Goal: Information Seeking & Learning: Learn about a topic

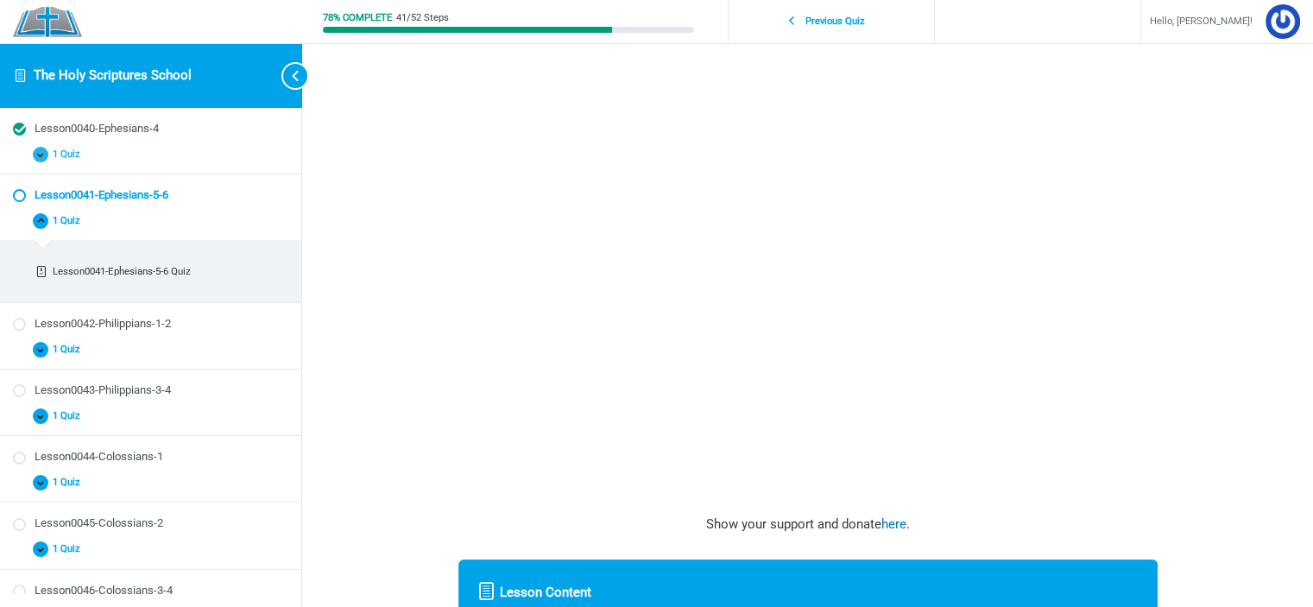
scroll to position [490, 0]
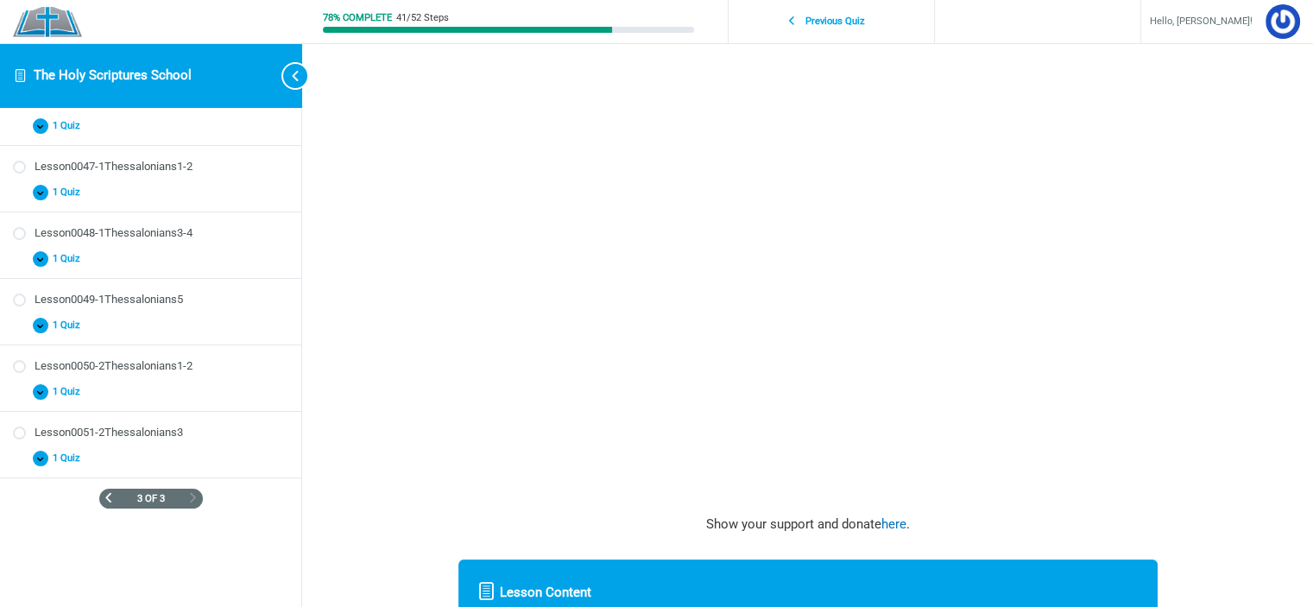
click at [104, 496] on span "Previous Page" at bounding box center [108, 497] width 9 height 9
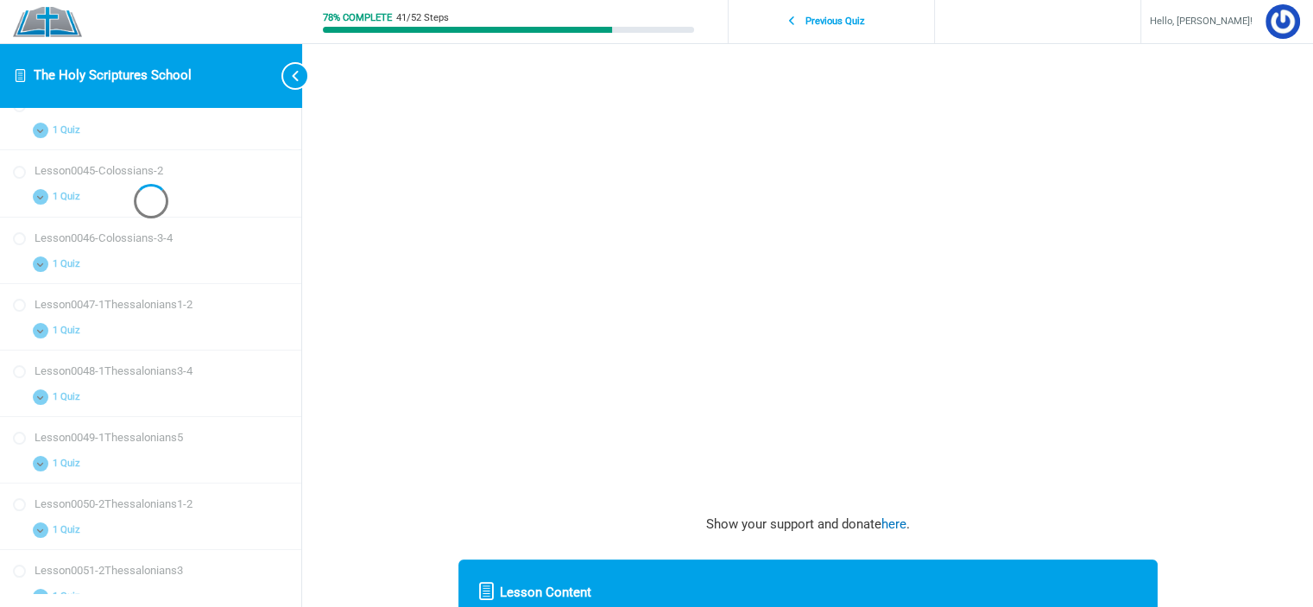
scroll to position [231, 0]
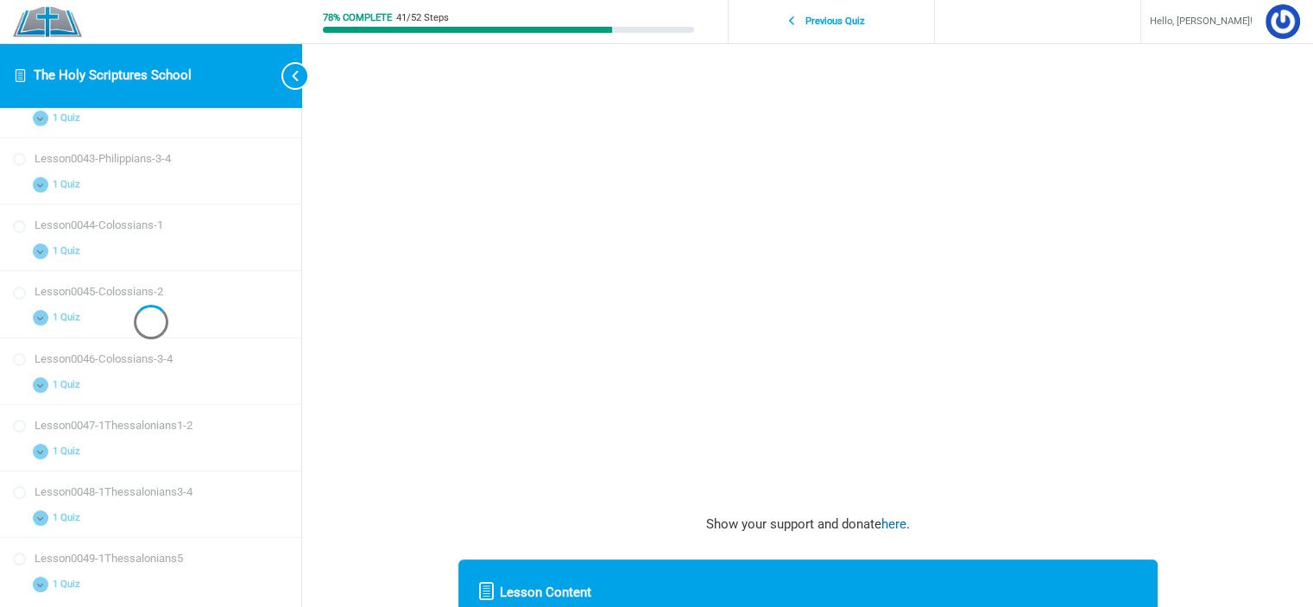
click at [425, 153] on div "Lesson0041-Ephesians-5-6 The Holy Scriptures School Lesson0041-Ephesians-5-6 In…" at bounding box center [808, 298] width 829 height 1114
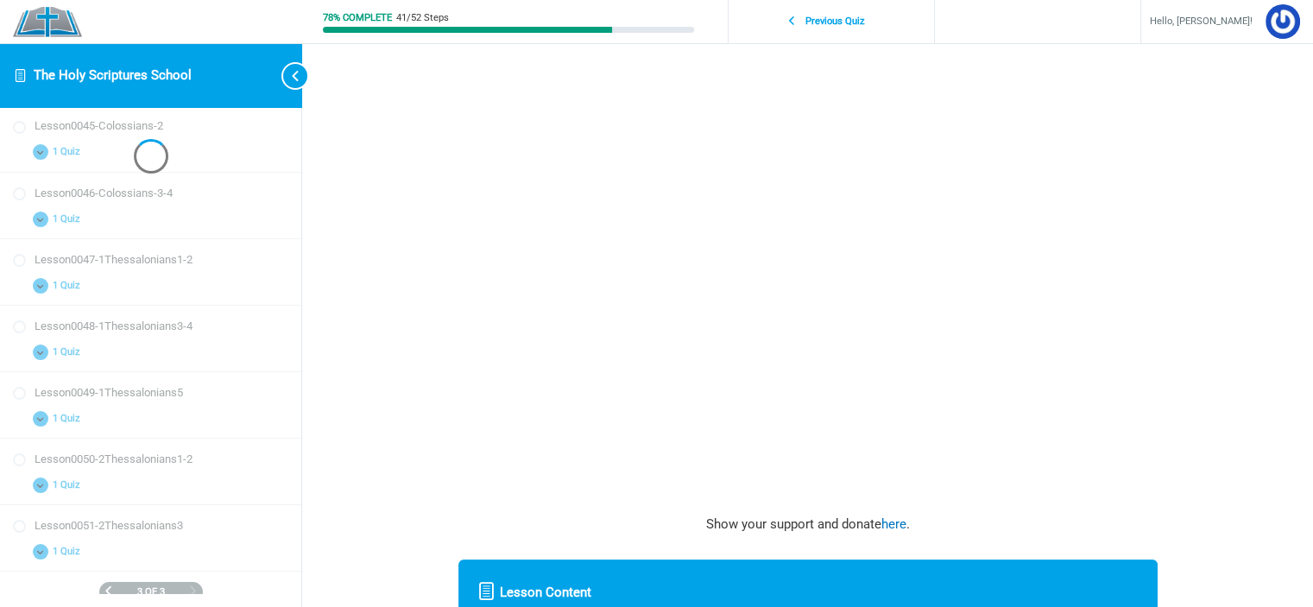
scroll to position [490, 0]
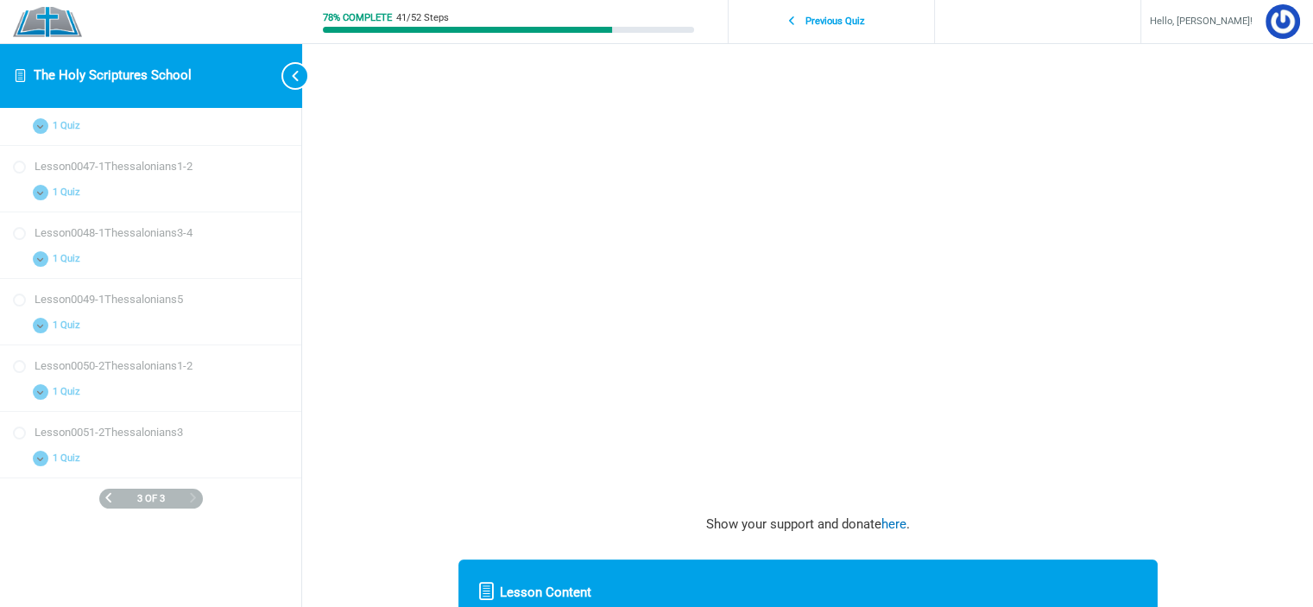
click at [433, 198] on div "Lesson0041-Ephesians-5-6 The Holy Scriptures School Lesson0041-Ephesians-5-6 In…" at bounding box center [808, 298] width 829 height 1114
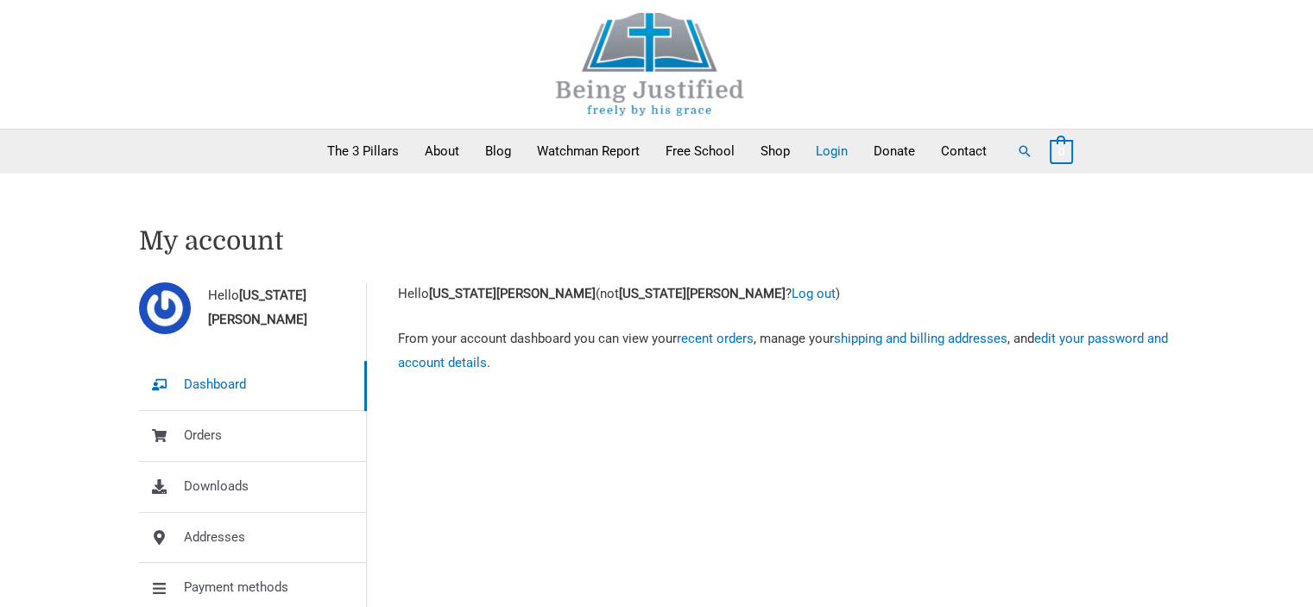
drag, startPoint x: 539, startPoint y: 536, endPoint x: 573, endPoint y: 455, distance: 88.2
click at [539, 536] on div "Hello Virginia Ciancia Dashboard Orders Downloads Addresses Payment methods Acc…" at bounding box center [657, 498] width 1036 height 433
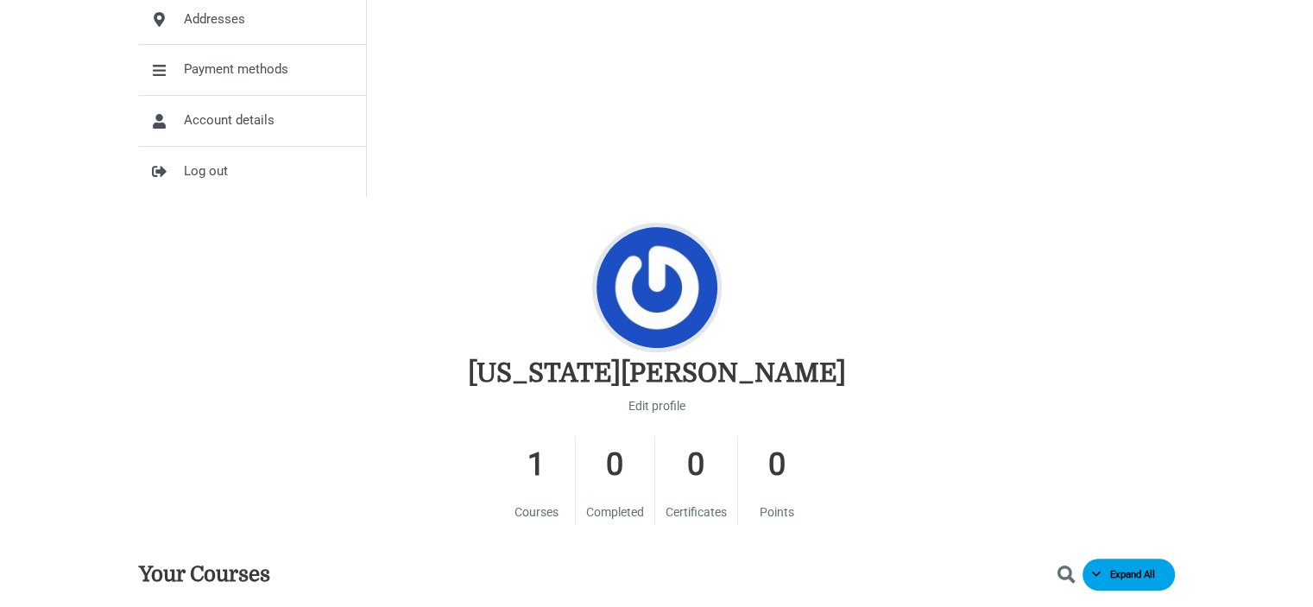
scroll to position [691, 0]
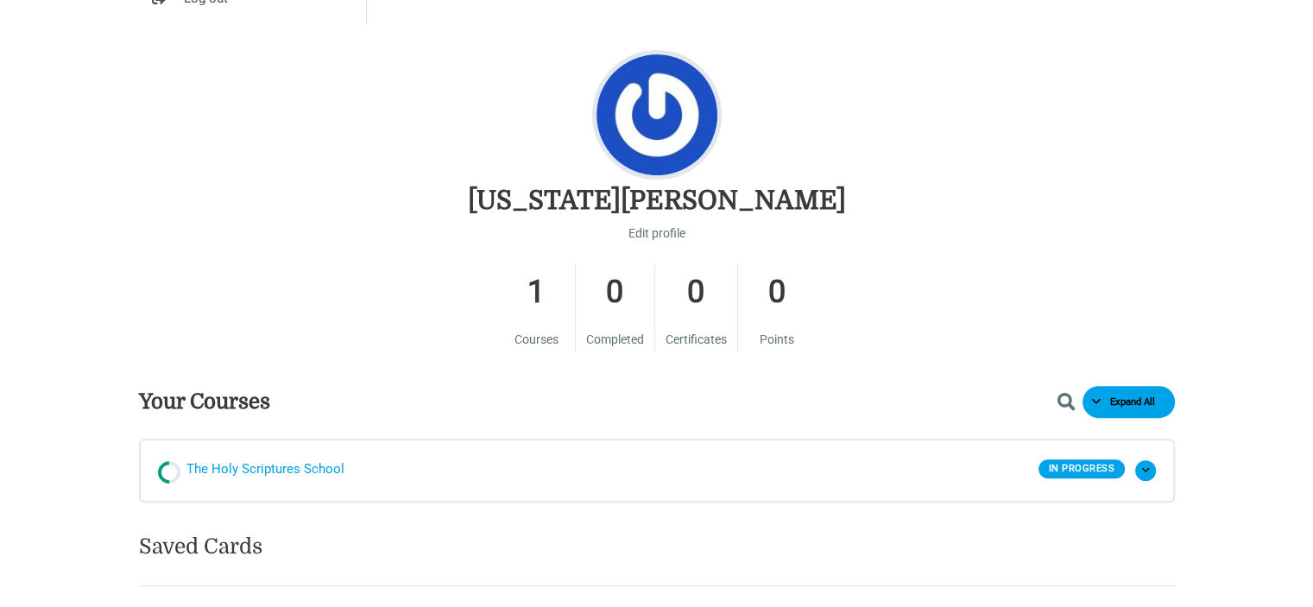
click at [281, 477] on span "The Holy Scriptures School" at bounding box center [266, 471] width 158 height 26
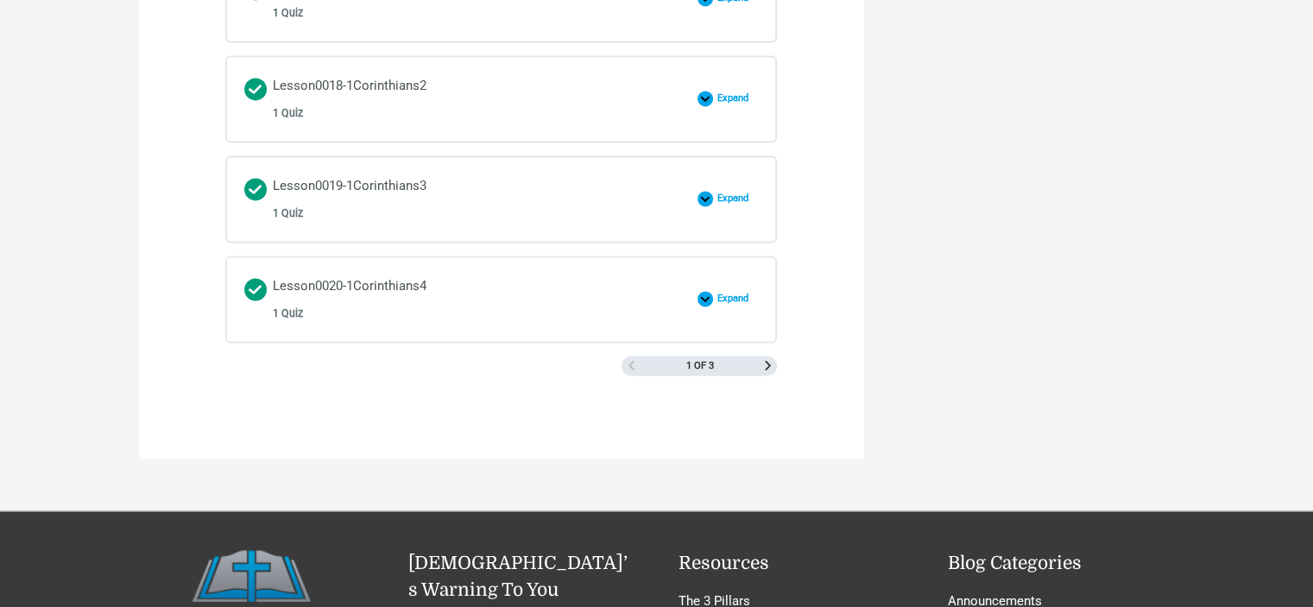
scroll to position [2763, 0]
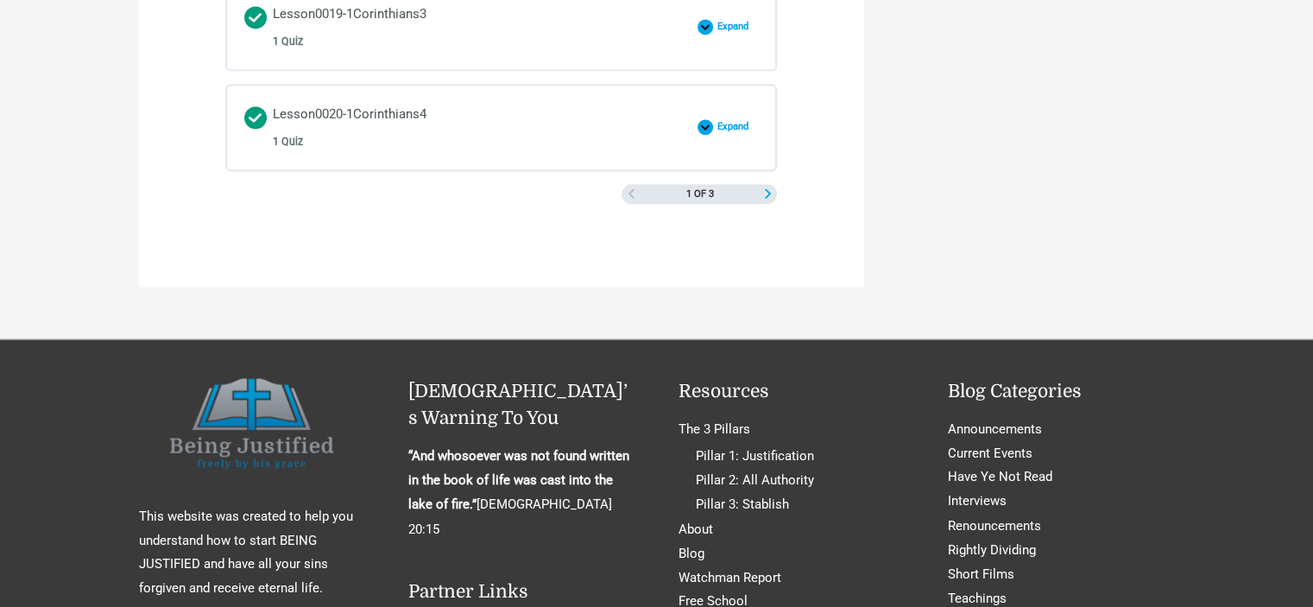
click at [770, 189] on span "Next Page" at bounding box center [767, 193] width 9 height 9
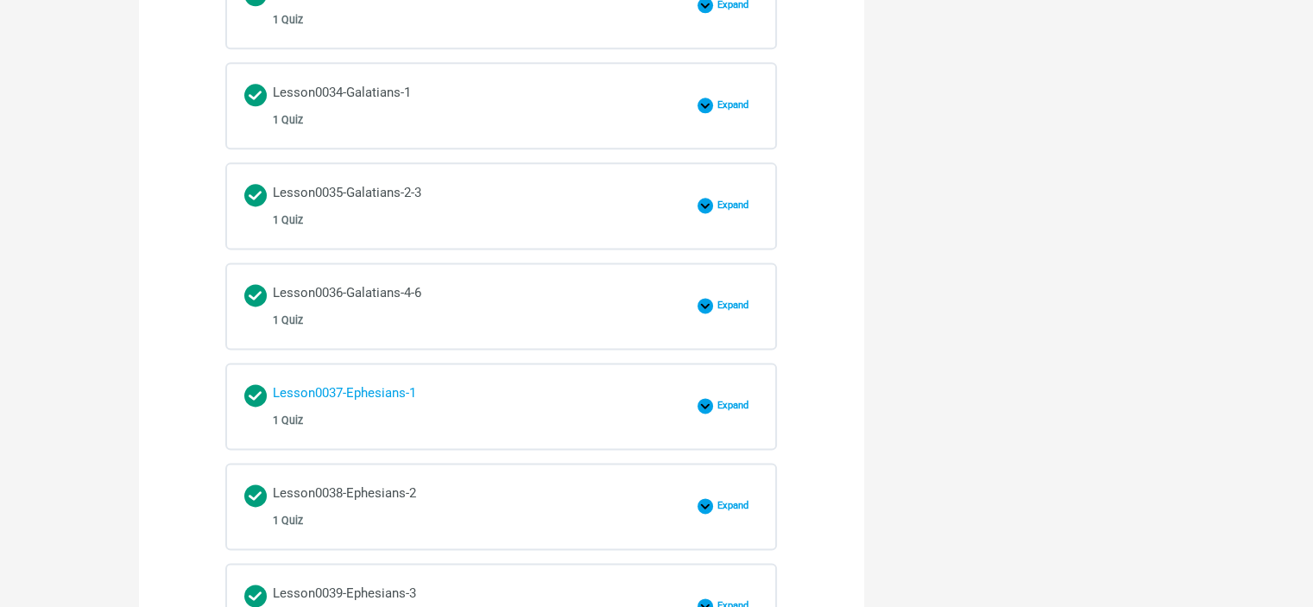
scroll to position [2418, 0]
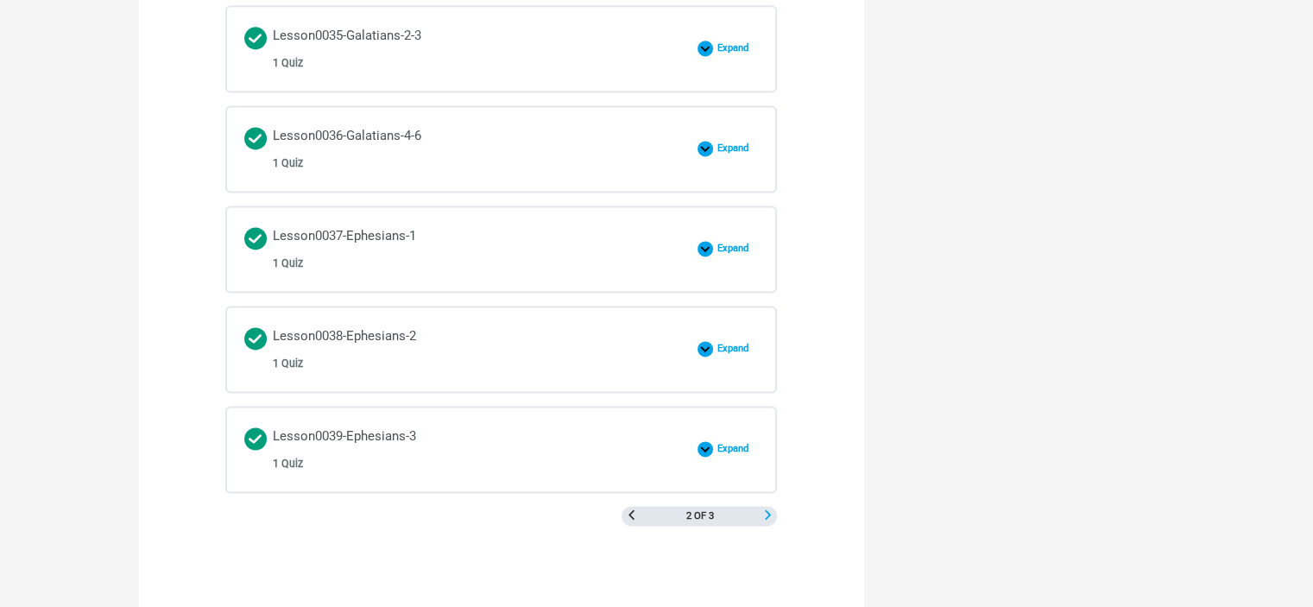
click at [767, 510] on span "Next Page" at bounding box center [767, 514] width 9 height 9
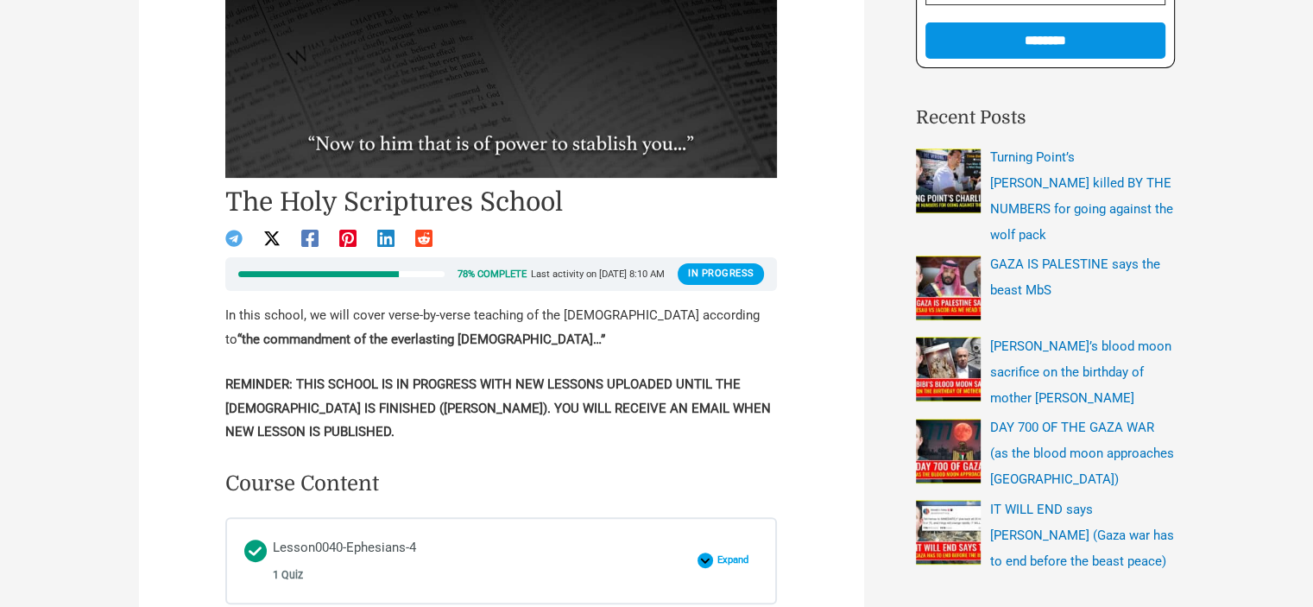
scroll to position [599, 0]
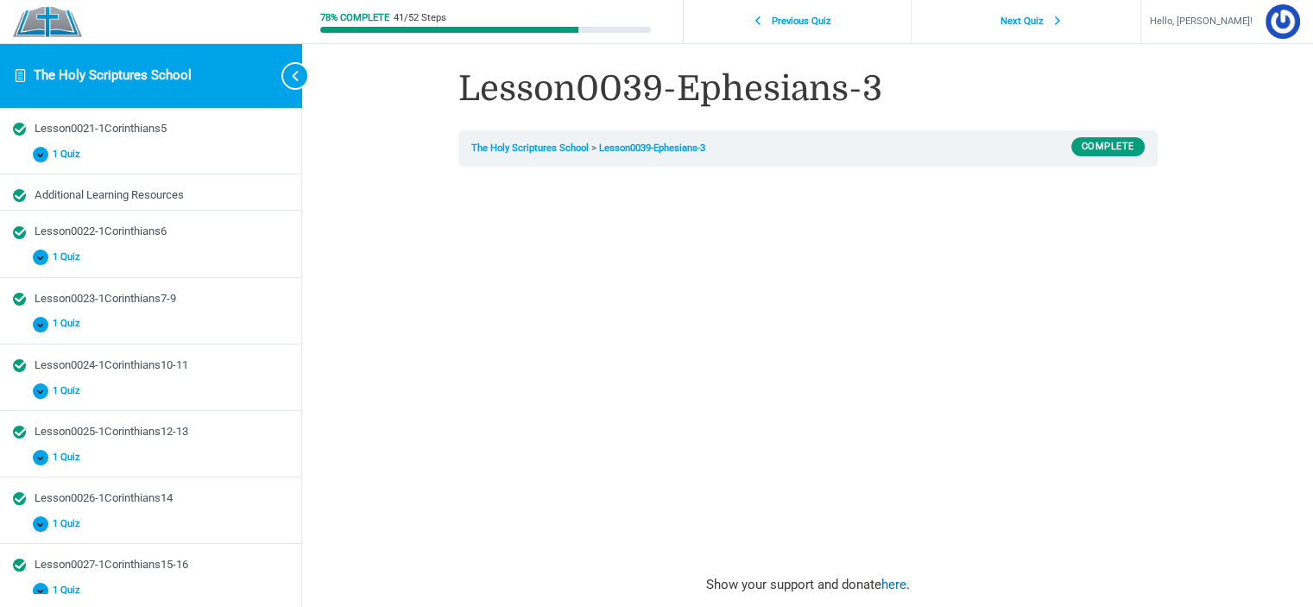
scroll to position [971, 0]
